Goal: Task Accomplishment & Management: Manage account settings

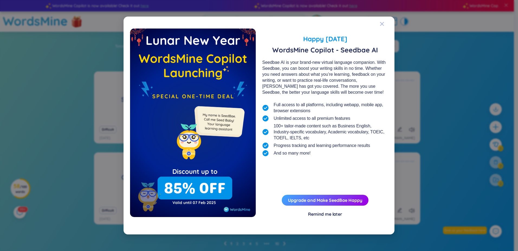
click at [257, 42] on div "Happy [DATE] WordsMine Copilot - Seedbae AI Seedbae AI is your brand-new virtua…" at bounding box center [259, 125] width 518 height 251
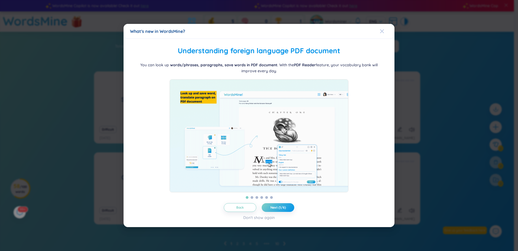
click at [257, 29] on icon "Close" at bounding box center [382, 31] width 4 height 4
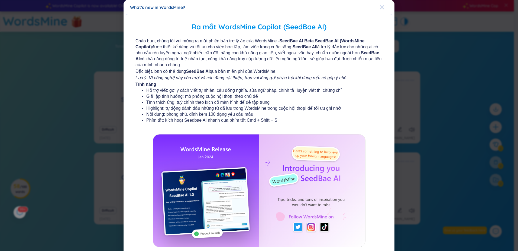
click at [257, 9] on icon "Close" at bounding box center [382, 7] width 4 height 4
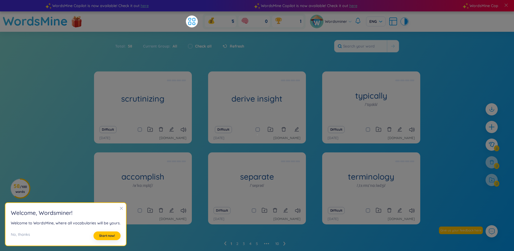
click at [238, 41] on div "Refresh" at bounding box center [230, 45] width 27 height 11
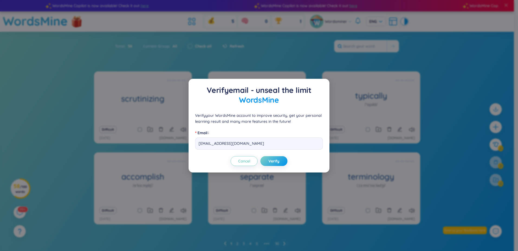
click at [257, 84] on div "Verify email - unseal the limit WordsMine Verify your WordsMine account to impr…" at bounding box center [259, 126] width 141 height 94
click at [257, 199] on div "Verify email - unseal the limit WordsMine Verify your WordsMine account to impr…" at bounding box center [259, 125] width 518 height 251
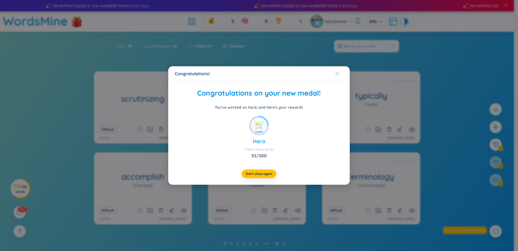
click at [257, 76] on icon "Close" at bounding box center [337, 73] width 4 height 4
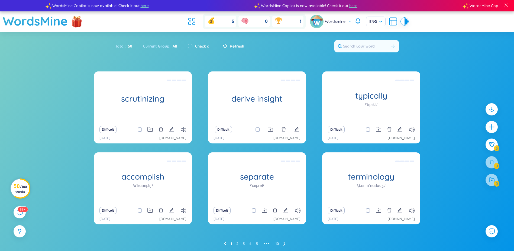
click at [21, 187] on span "/ 100 words" at bounding box center [20, 188] width 11 height 9
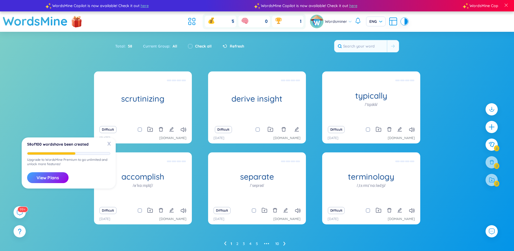
click at [59, 152] on div "X 58 of 100 words have been created Upgrade to WordsMine Premium to go unlimite…" at bounding box center [69, 162] width 94 height 51
click at [59, 181] on button "View Plans" at bounding box center [47, 177] width 41 height 11
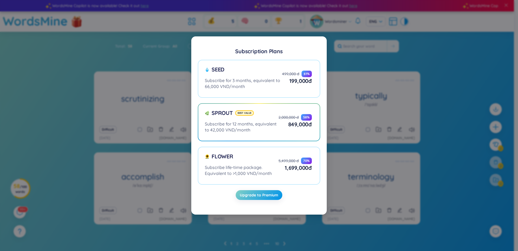
click at [257, 153] on div "Subscription Plans Seed Subscribe for 3 months, equivalent to 66,000 VND/month …" at bounding box center [259, 125] width 518 height 251
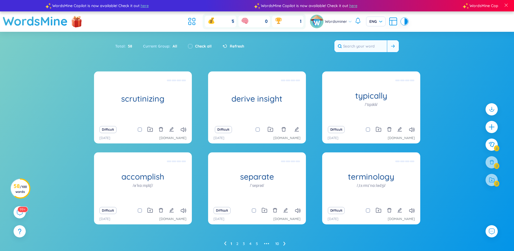
click at [257, 41] on input "text" at bounding box center [361, 46] width 53 height 12
click at [238, 242] on link "2" at bounding box center [237, 243] width 2 height 8
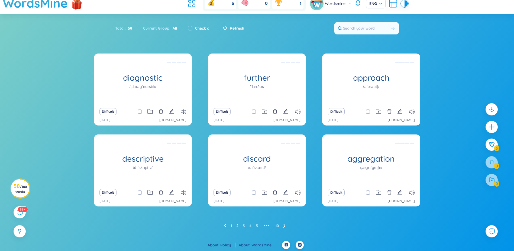
scroll to position [19, 0]
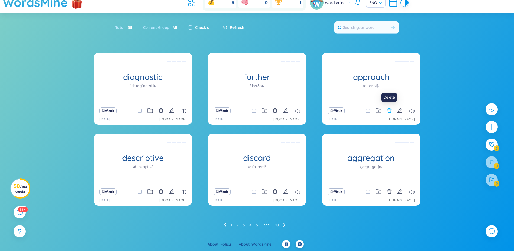
click at [257, 111] on icon "delete" at bounding box center [389, 110] width 5 height 5
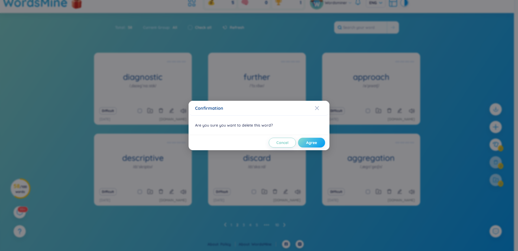
click at [257, 142] on span "Agree" at bounding box center [311, 142] width 11 height 5
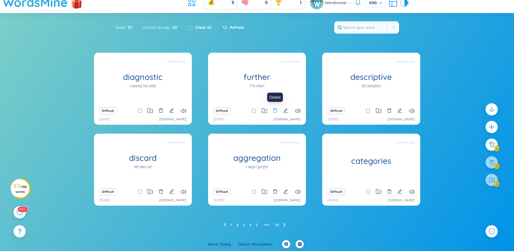
click at [257, 110] on icon "delete" at bounding box center [275, 110] width 5 height 5
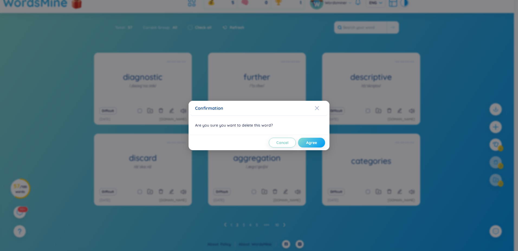
click at [257, 145] on span "Agree" at bounding box center [311, 142] width 11 height 5
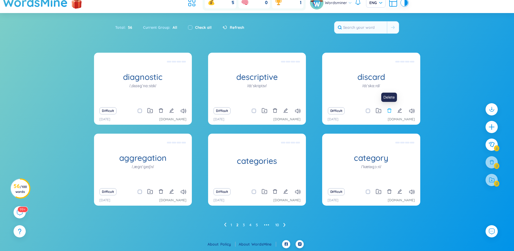
click at [257, 109] on icon "delete" at bounding box center [389, 110] width 4 height 4
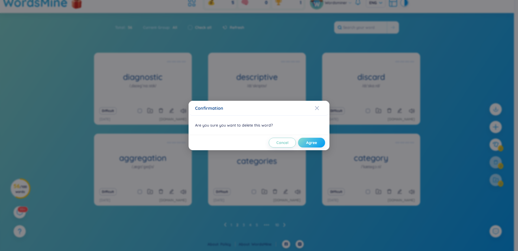
click at [257, 145] on span "Agree" at bounding box center [311, 142] width 11 height 5
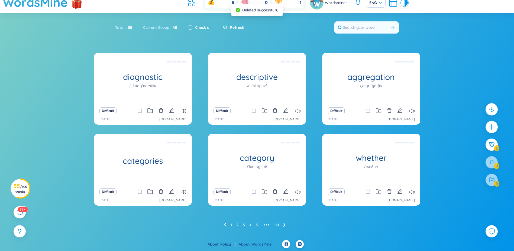
click at [244, 224] on link "3" at bounding box center [244, 224] width 2 height 8
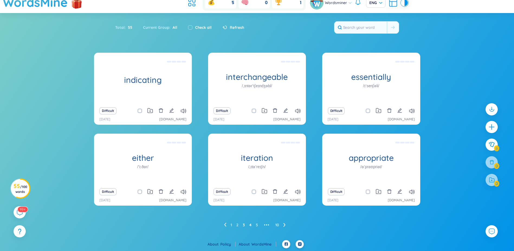
click at [251, 224] on link "4" at bounding box center [250, 224] width 2 height 8
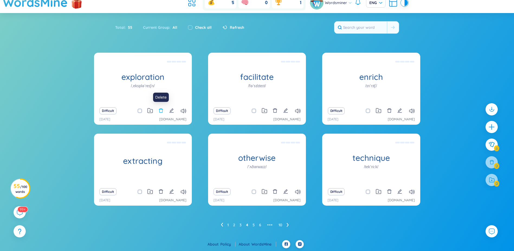
click at [162, 111] on icon "delete" at bounding box center [161, 110] width 5 height 5
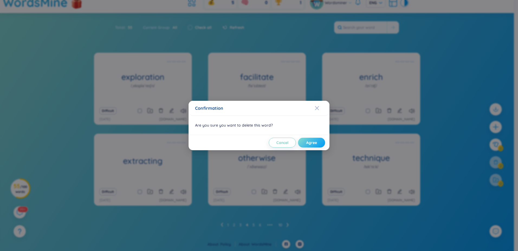
click at [257, 141] on button "Agree" at bounding box center [311, 142] width 27 height 10
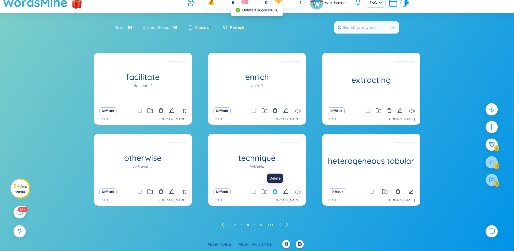
click at [257, 191] on icon "delete" at bounding box center [275, 191] width 5 height 5
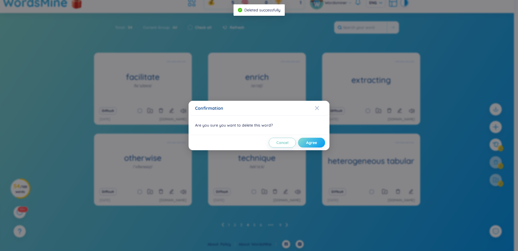
click at [257, 144] on span "Agree" at bounding box center [311, 142] width 11 height 5
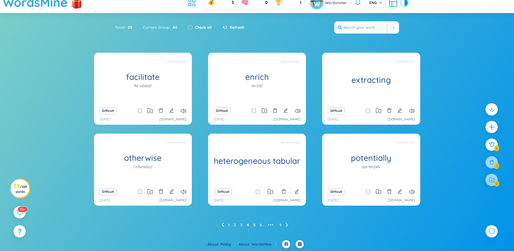
click at [255, 225] on link "5" at bounding box center [255, 224] width 2 height 8
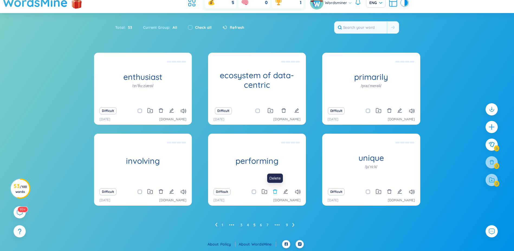
click at [257, 191] on icon "delete" at bounding box center [275, 191] width 5 height 5
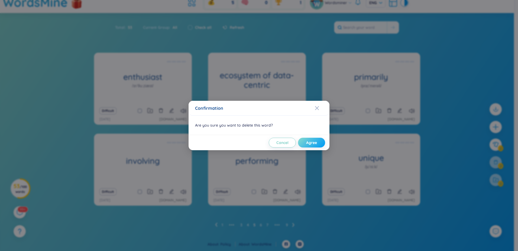
click at [257, 144] on span "Agree" at bounding box center [311, 142] width 11 height 5
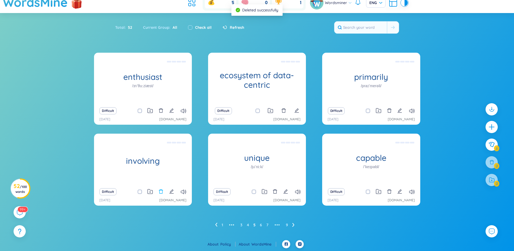
click at [162, 189] on icon "delete" at bounding box center [161, 191] width 5 height 5
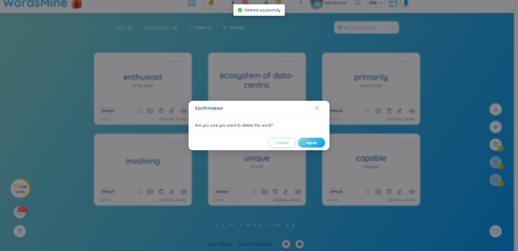
click at [257, 143] on span "Agree" at bounding box center [311, 142] width 11 height 5
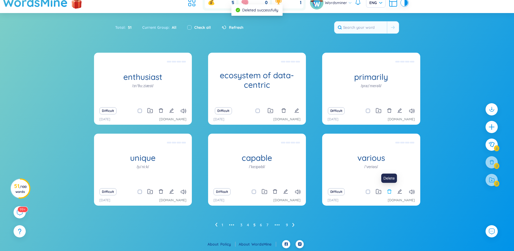
click at [257, 191] on icon "delete" at bounding box center [389, 191] width 5 height 5
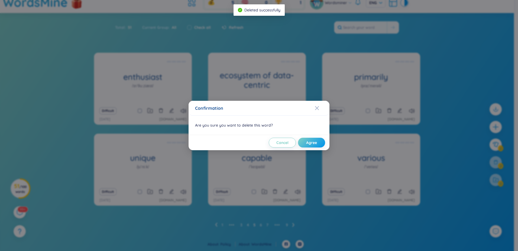
drag, startPoint x: 485, startPoint y: 159, endPoint x: 480, endPoint y: 158, distance: 4.8
click at [257, 158] on div "Confirmation Are you sure you want to delete this word? Cancel Agree" at bounding box center [259, 125] width 518 height 251
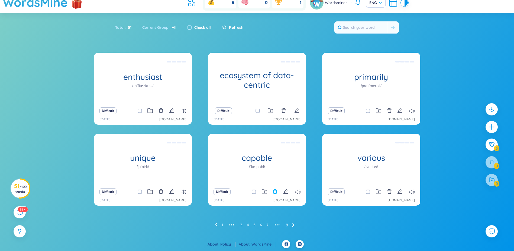
click at [257, 192] on icon "delete" at bounding box center [275, 191] width 5 height 5
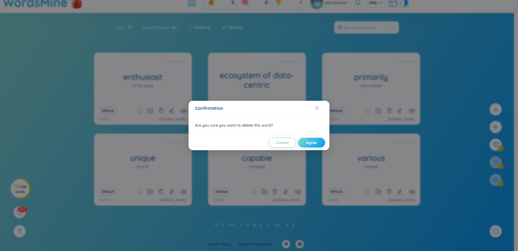
click at [257, 141] on span "Agree" at bounding box center [311, 142] width 11 height 5
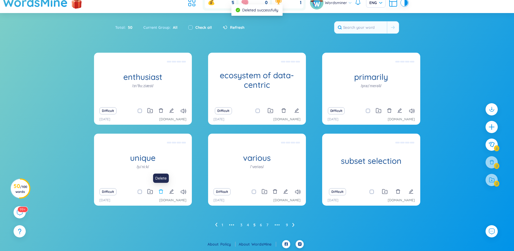
click at [160, 192] on icon "delete" at bounding box center [161, 191] width 5 height 5
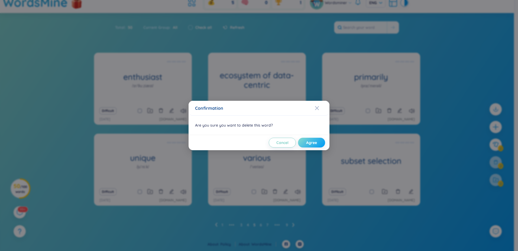
click at [257, 147] on button "Agree" at bounding box center [311, 142] width 27 height 10
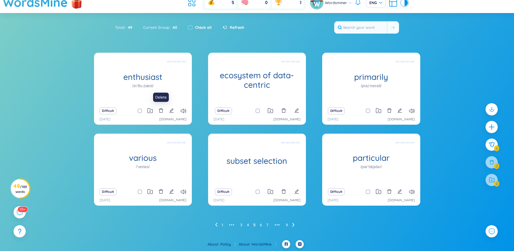
click at [160, 109] on icon "delete" at bounding box center [161, 110] width 4 height 4
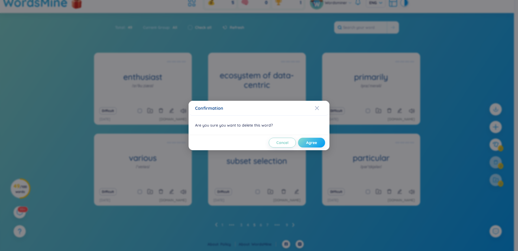
click at [257, 142] on span "Agree" at bounding box center [311, 142] width 11 height 5
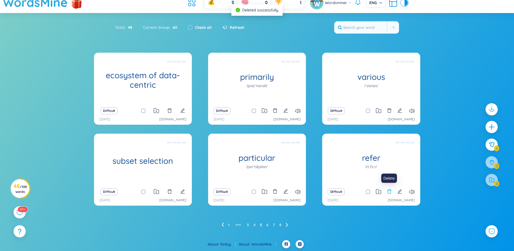
click at [257, 190] on icon "delete" at bounding box center [389, 191] width 5 height 5
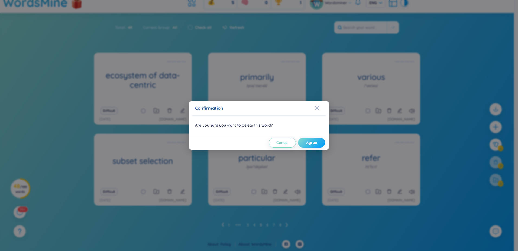
click at [257, 142] on span "Agree" at bounding box center [311, 142] width 11 height 5
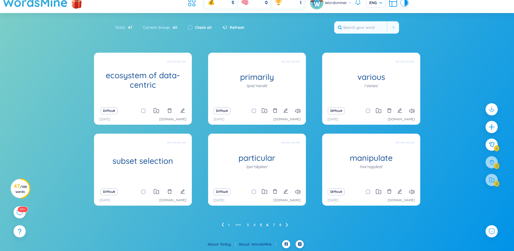
click at [257, 225] on link "6" at bounding box center [268, 224] width 2 height 8
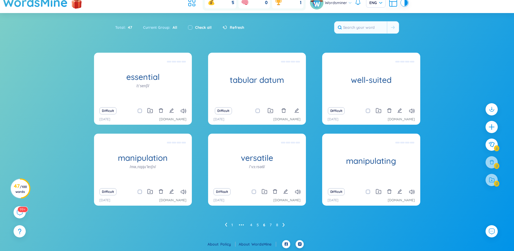
click at [160, 191] on icon "delete" at bounding box center [161, 191] width 4 height 4
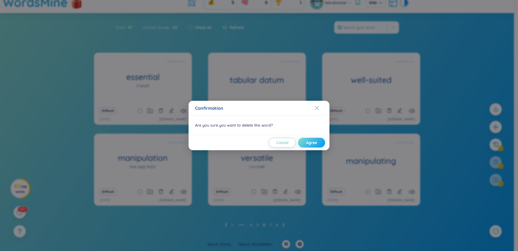
click at [257, 143] on span "Agree" at bounding box center [311, 142] width 11 height 5
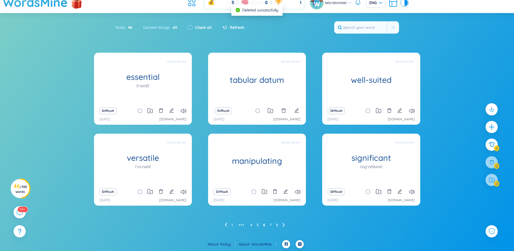
click at [257, 191] on div "Difficult" at bounding box center [257, 192] width 92 height 8
click at [257, 189] on icon "delete" at bounding box center [275, 191] width 5 height 5
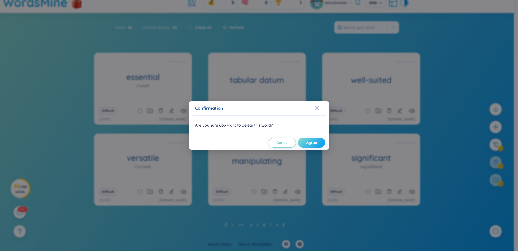
click at [257, 142] on span "Agree" at bounding box center [311, 142] width 11 height 5
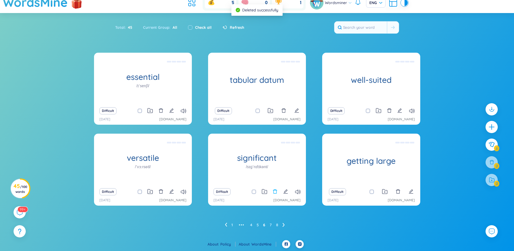
click at [257, 191] on icon "delete" at bounding box center [275, 191] width 5 height 5
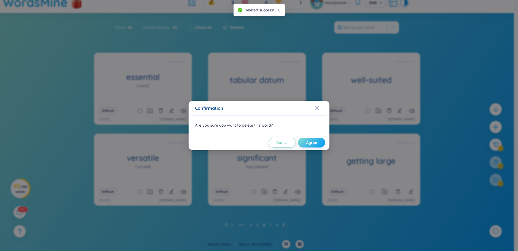
click at [257, 139] on button "Agree" at bounding box center [311, 142] width 27 height 10
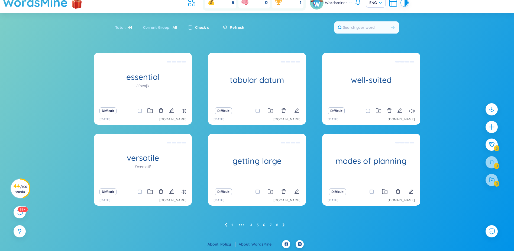
click at [257, 223] on link "7" at bounding box center [271, 224] width 2 height 8
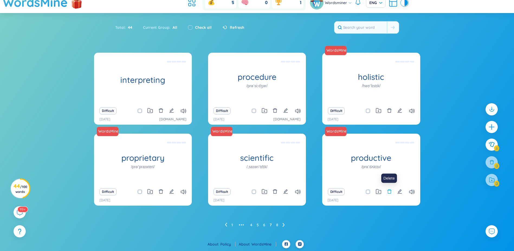
click at [257, 191] on icon "delete" at bounding box center [389, 191] width 5 height 5
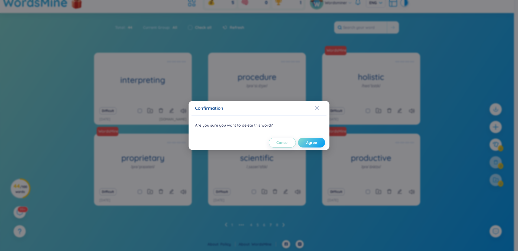
click at [257, 142] on span "Agree" at bounding box center [311, 142] width 11 height 5
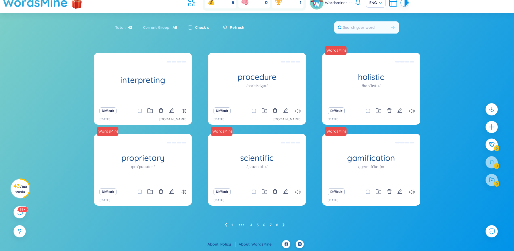
click at [257, 223] on ul "1 ••• 4 5 6 7 8" at bounding box center [257, 224] width 64 height 9
click at [257, 224] on ul "1 ••• 4 5 6 7 8" at bounding box center [257, 224] width 64 height 9
click at [257, 224] on link "8" at bounding box center [277, 224] width 2 height 8
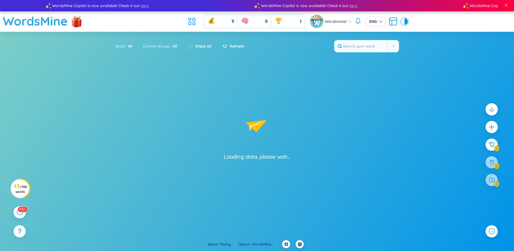
scroll to position [0, 0]
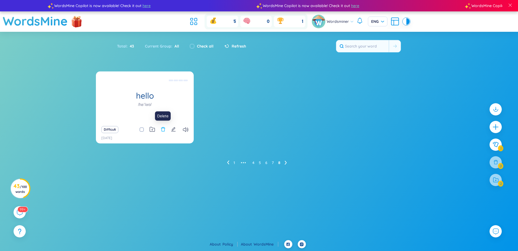
click at [165, 129] on icon "delete" at bounding box center [163, 129] width 4 height 4
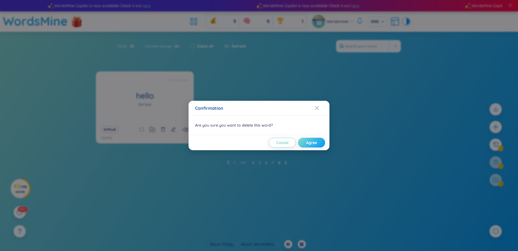
click at [257, 142] on span "Agree" at bounding box center [311, 142] width 11 height 5
